Goal: Information Seeking & Learning: Find specific fact

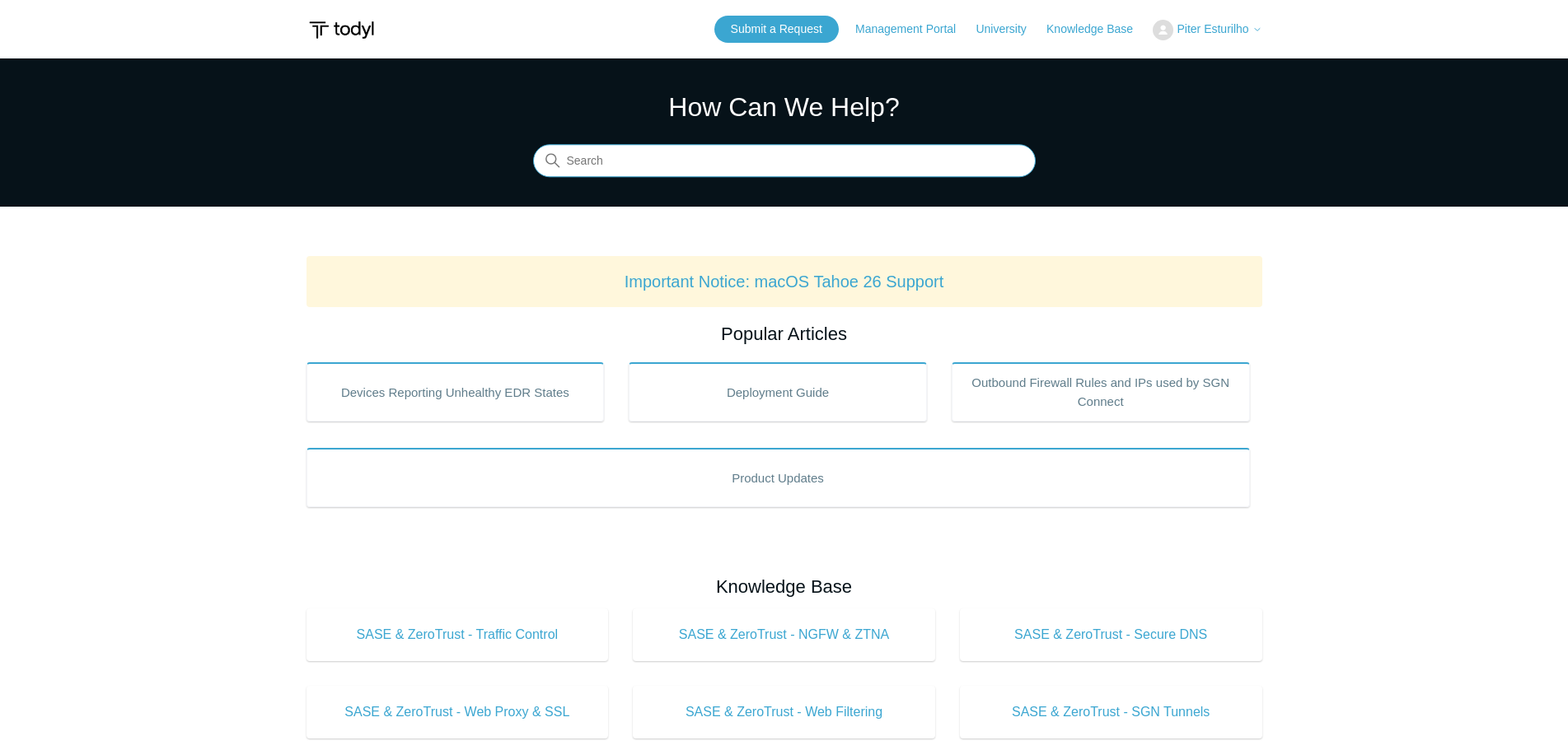
click at [711, 167] on input "Search" at bounding box center [784, 161] width 502 height 33
type input "Azure integra"
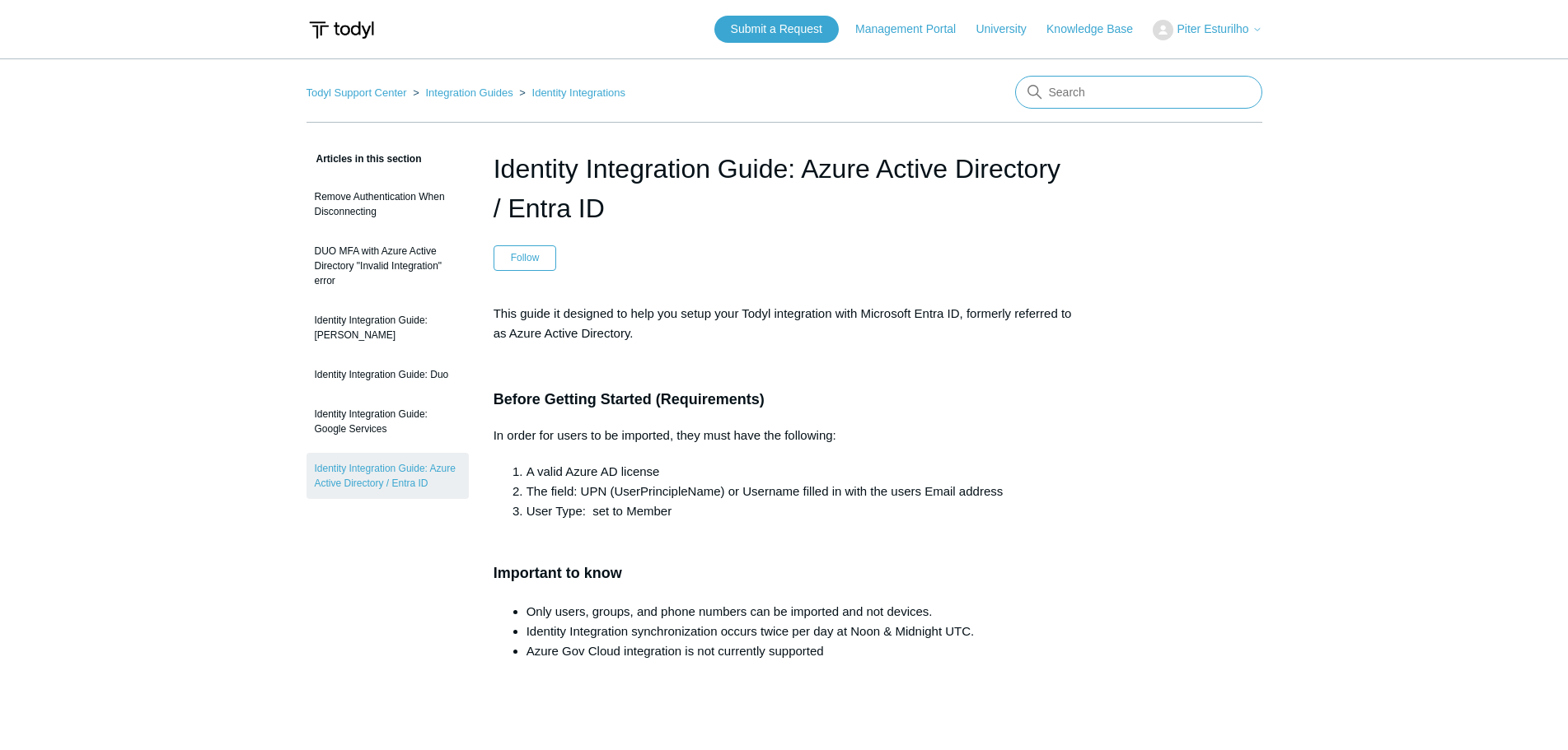
click at [1120, 92] on input "Search" at bounding box center [1139, 92] width 247 height 33
type input "license"
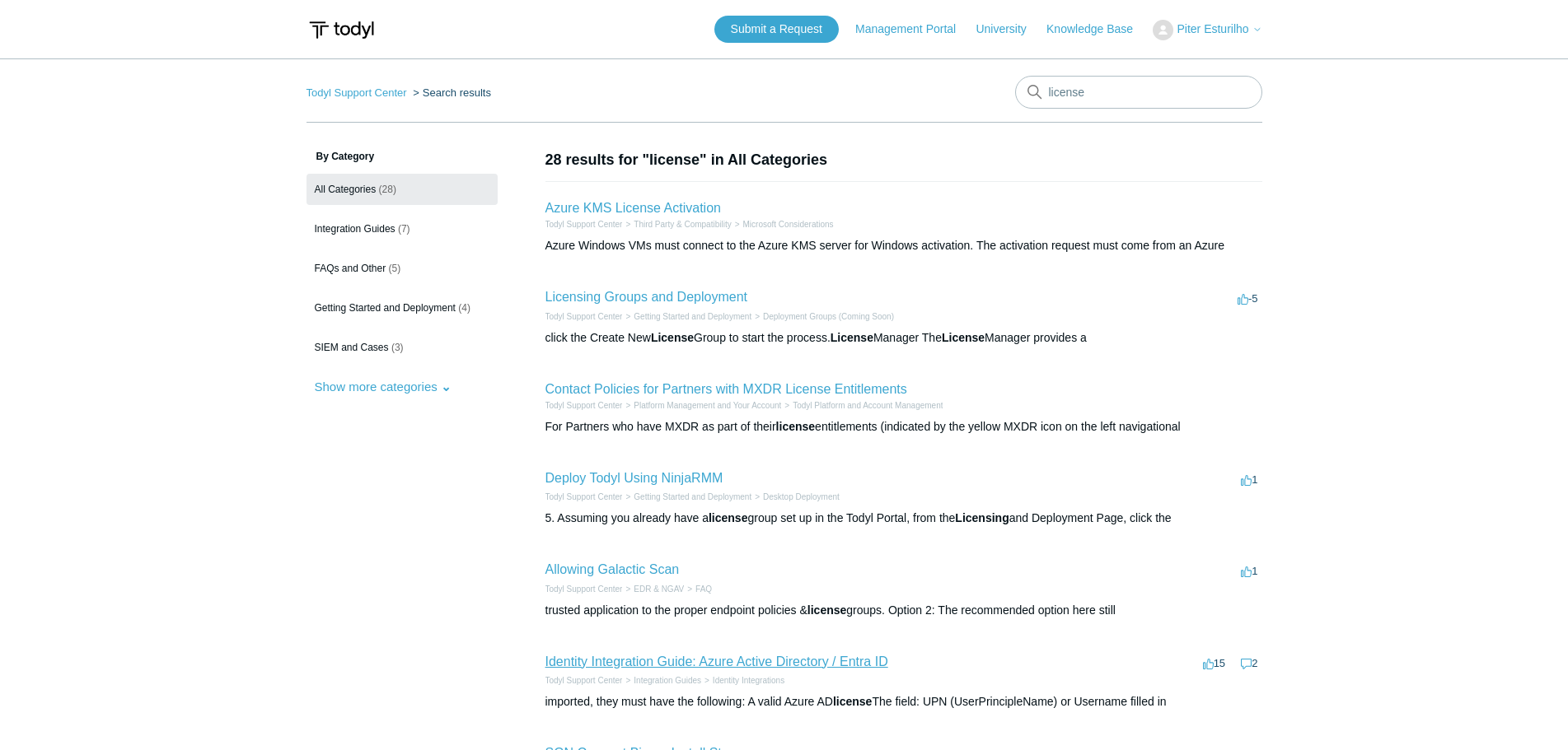
click at [783, 662] on link "Identity Integration Guide: Azure Active Directory / Entra ID" at bounding box center [716, 661] width 343 height 14
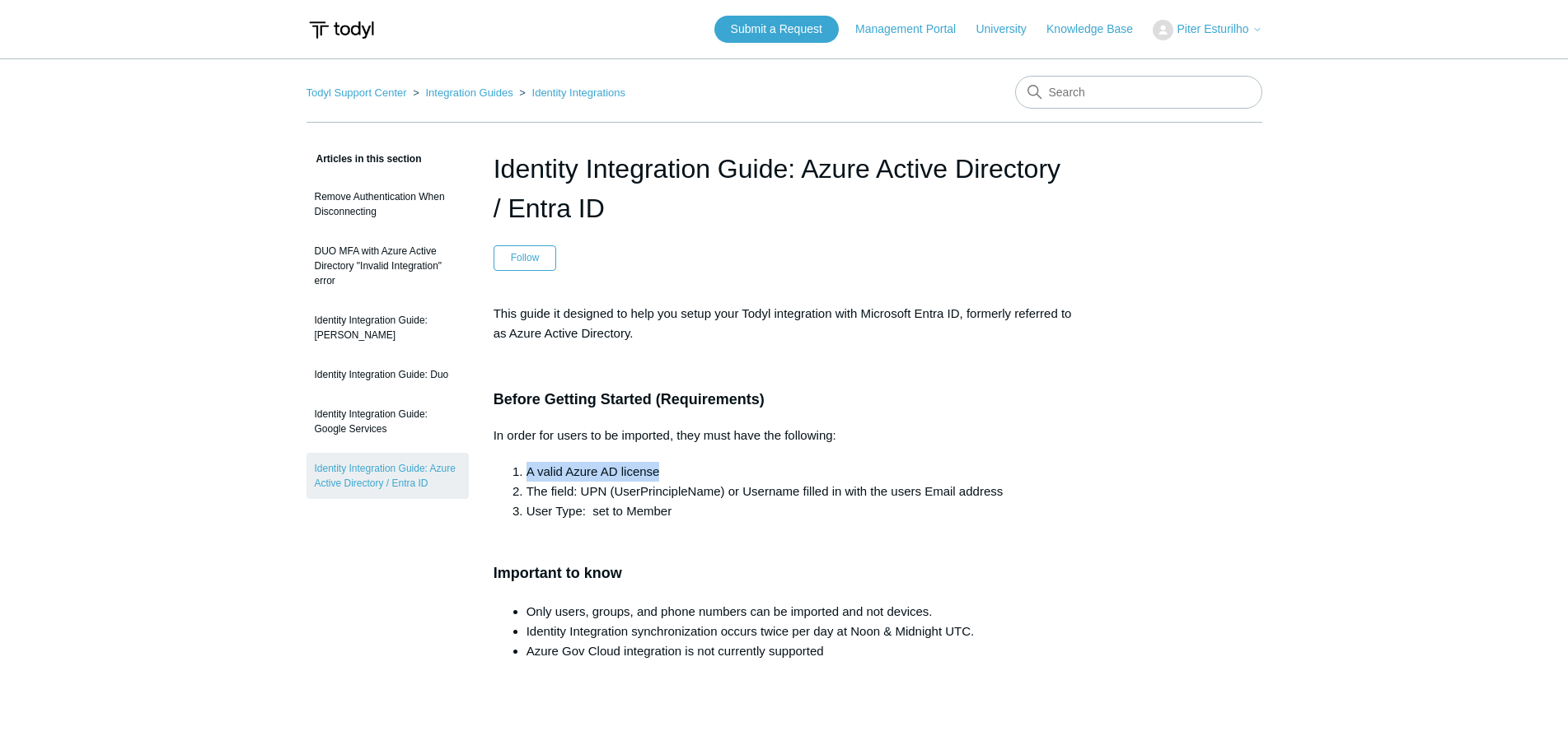
drag, startPoint x: 662, startPoint y: 474, endPoint x: 523, endPoint y: 478, distance: 139.1
click at [527, 478] on li "A valid Azure AD license" at bounding box center [801, 472] width 549 height 19
copy li "A valid Azure AD license"
click at [1129, 93] on input "Search" at bounding box center [1139, 92] width 247 height 33
paste input "A valid Azure AD license"
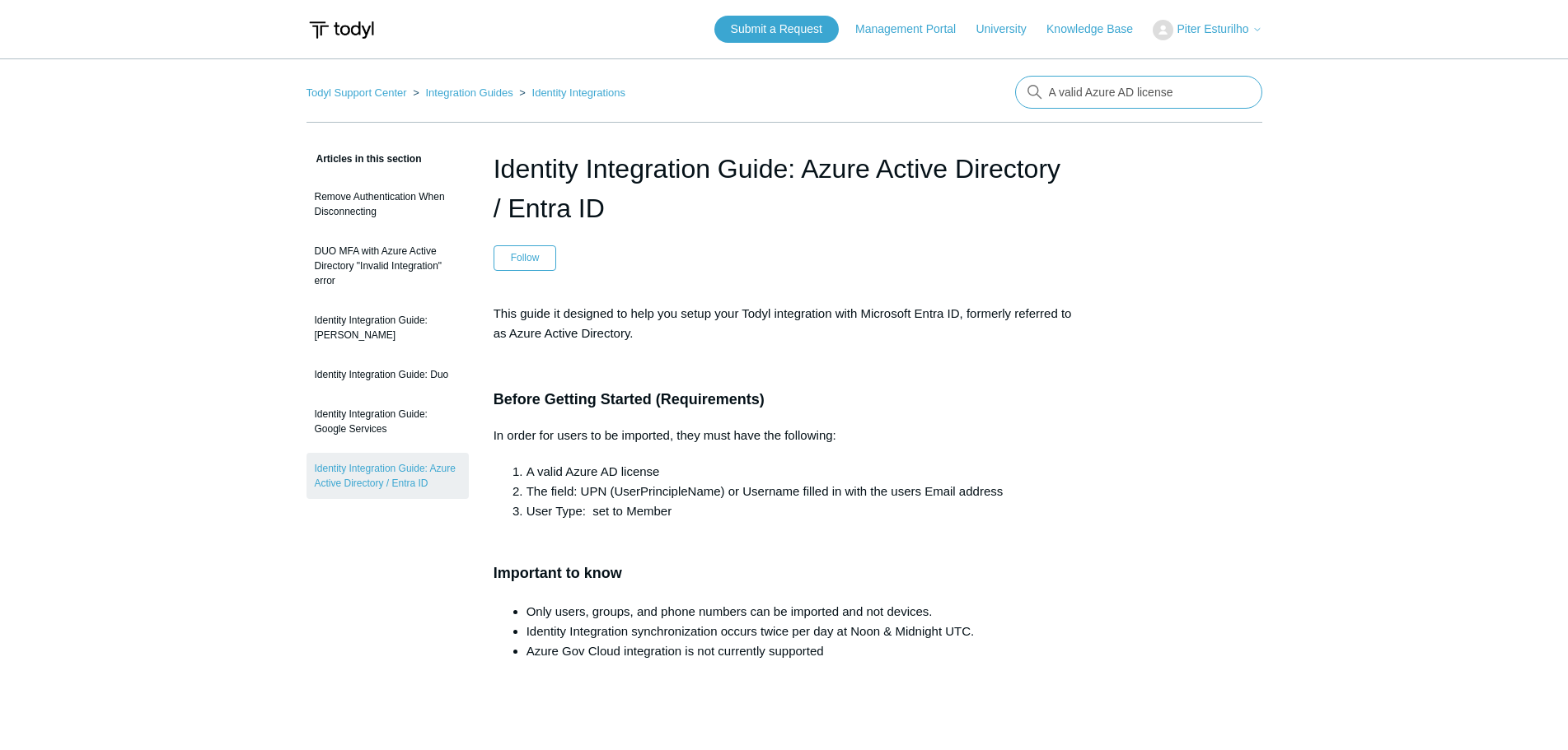
type input "A valid Azure AD license"
